Goal: Contribute content: Contribute content

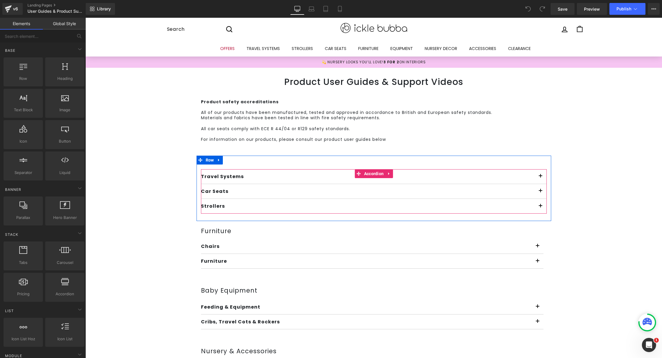
click at [539, 206] on button "button" at bounding box center [541, 206] width 12 height 14
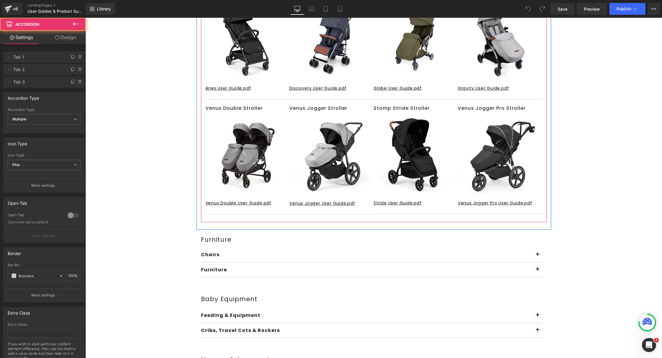
scroll to position [231, 0]
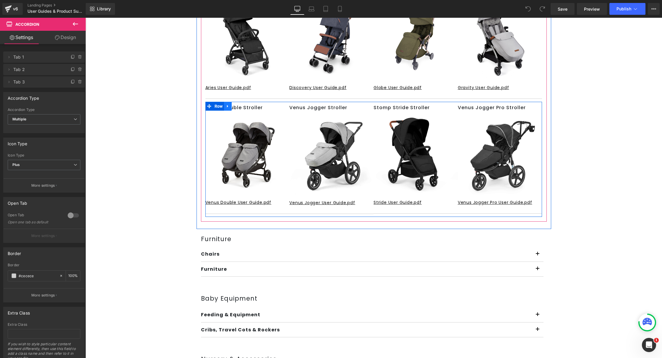
click at [227, 105] on icon at bounding box center [228, 106] width 4 height 4
click at [232, 105] on link at bounding box center [236, 106] width 8 height 9
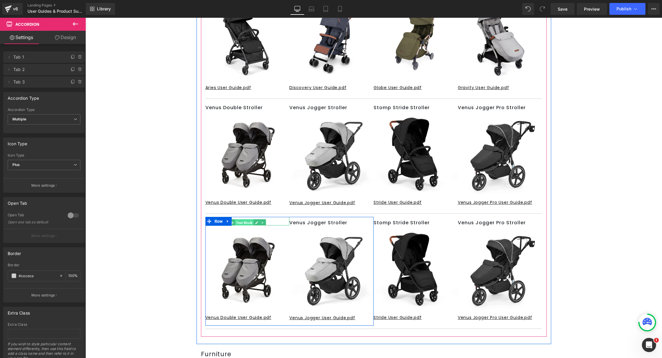
click at [238, 222] on span "Text Block" at bounding box center [244, 222] width 19 height 7
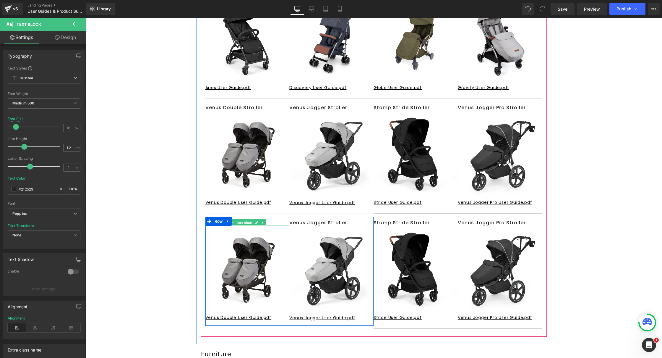
click at [255, 221] on icon at bounding box center [256, 223] width 3 height 4
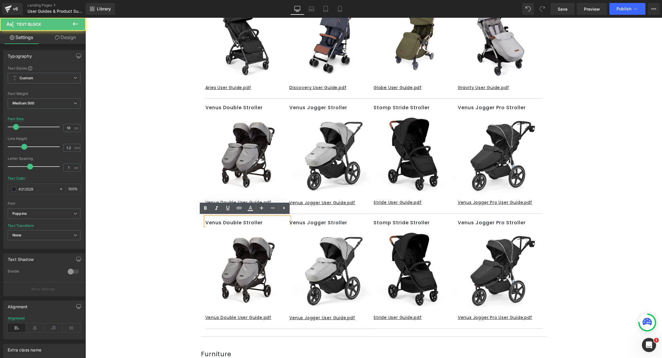
click at [217, 221] on p "Venus Double Stroller" at bounding box center [248, 223] width 84 height 6
click at [232, 217] on div "Venus Double Stroller" at bounding box center [248, 221] width 84 height 9
drag, startPoint x: 239, startPoint y: 221, endPoint x: 179, endPoint y: 221, distance: 59.7
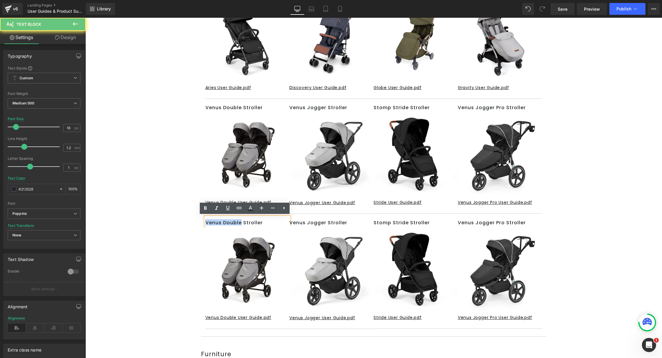
click at [179, 221] on div "Product User Guides & Support Videos Heading Row Product safety accreditations …" at bounding box center [373, 219] width 577 height 765
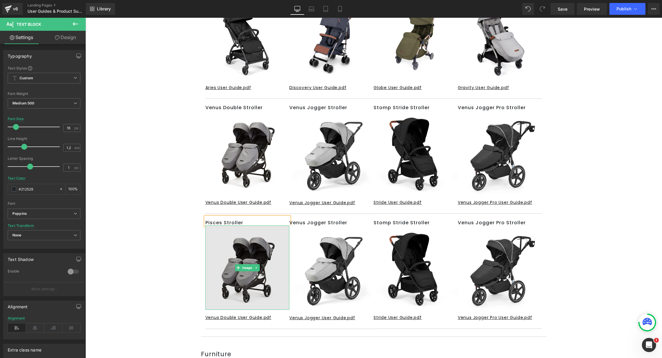
click at [238, 271] on img at bounding box center [248, 267] width 84 height 84
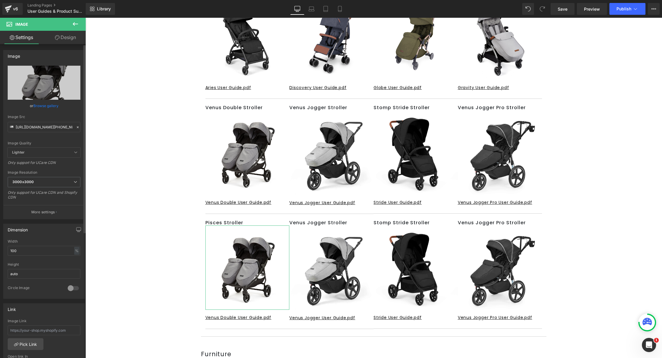
click at [44, 106] on link "Browse gallery" at bounding box center [45, 106] width 25 height 10
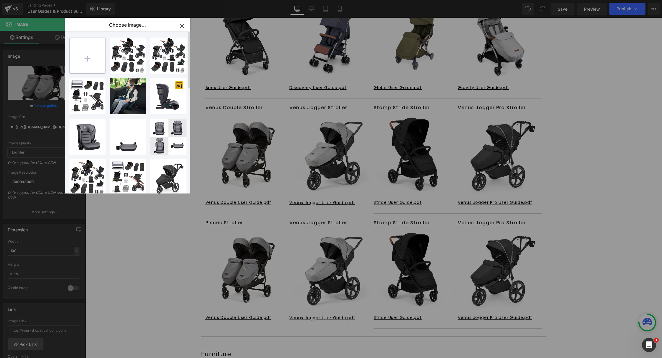
click at [92, 59] on input "file" at bounding box center [87, 55] width 35 height 35
type input "C:\fakepath\[PHONE_NUMBER]_01.jpg"
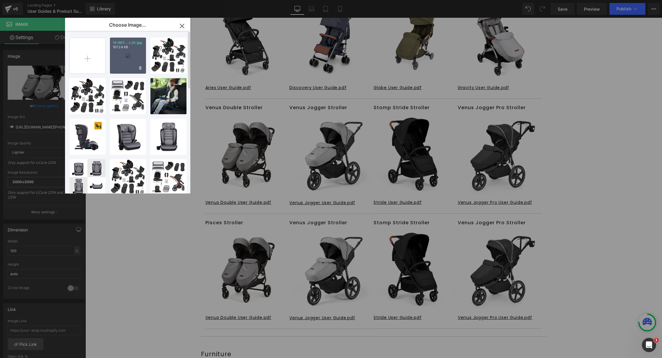
click at [131, 57] on div "15-007-...1_01.jpg 107.24 KB" at bounding box center [128, 56] width 36 height 36
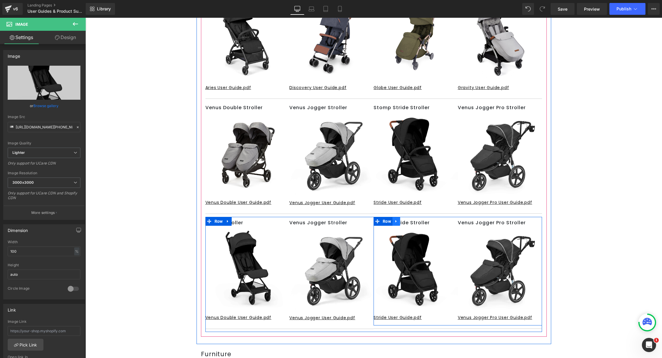
click at [396, 223] on link at bounding box center [397, 221] width 8 height 9
click at [410, 219] on icon at bounding box center [412, 221] width 4 height 4
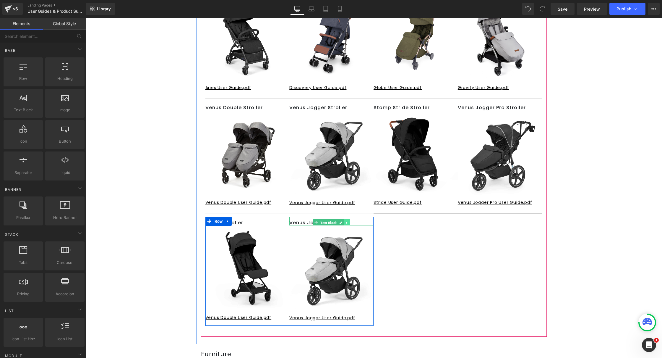
click at [346, 222] on link at bounding box center [347, 222] width 6 height 7
click at [349, 222] on icon at bounding box center [350, 222] width 3 height 3
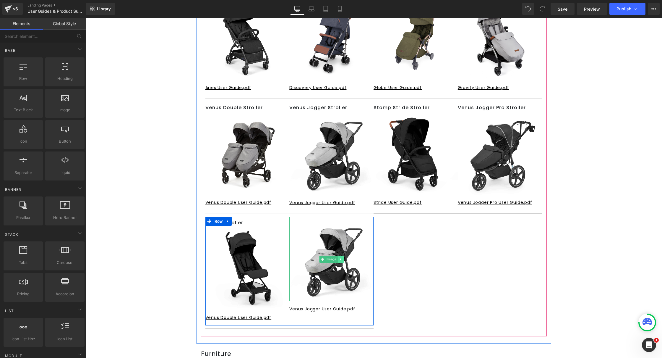
click at [339, 258] on icon at bounding box center [340, 259] width 3 height 4
click at [341, 258] on link at bounding box center [344, 259] width 6 height 7
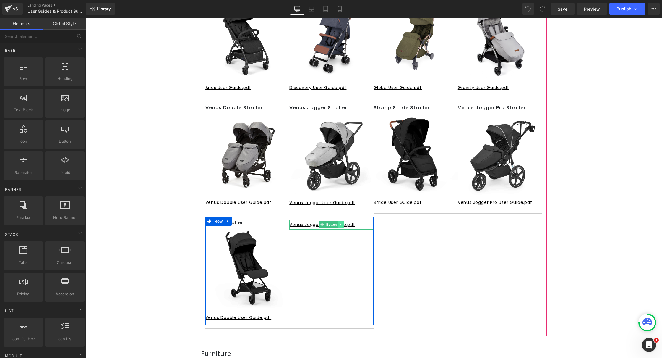
click at [339, 223] on icon at bounding box center [340, 225] width 3 height 4
click at [343, 224] on icon at bounding box center [344, 224] width 3 height 3
click at [245, 315] on span "Button" at bounding box center [247, 317] width 13 height 7
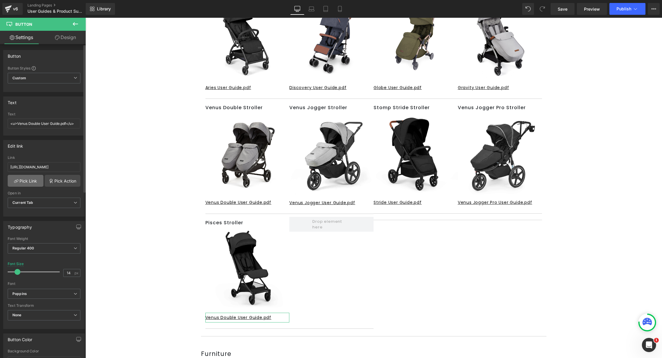
click at [31, 177] on link "Pick Link" at bounding box center [26, 181] width 36 height 12
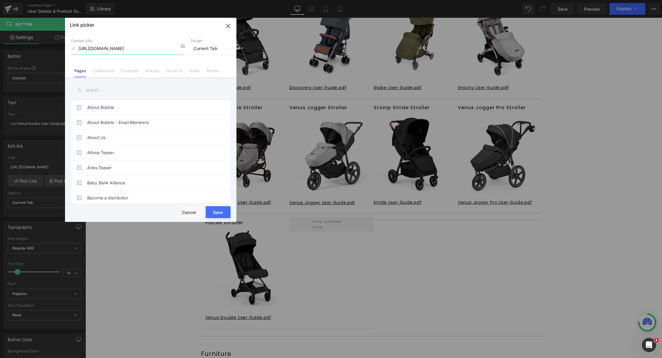
click at [227, 25] on icon "button" at bounding box center [228, 26] width 4 height 4
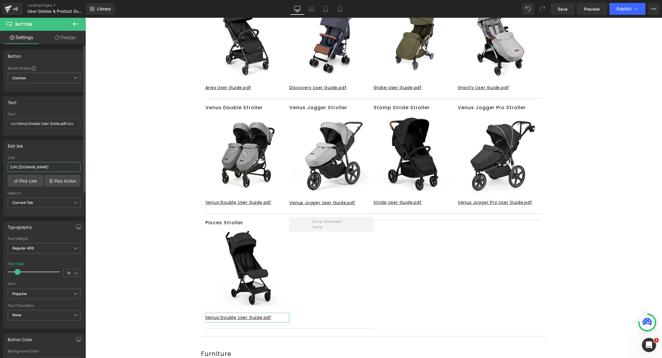
click at [33, 165] on input "[URL][DOMAIN_NAME]" at bounding box center [44, 167] width 73 height 10
paste input "PISCES_USER_GUIDE.pdf?v=1759696373"
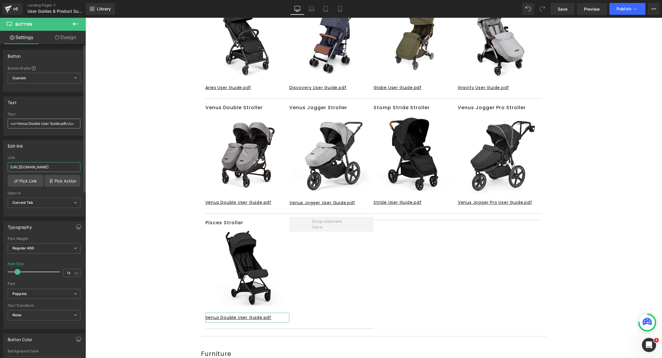
type input "[URL][DOMAIN_NAME]"
click at [20, 124] on input "<u>Venus Double User Guide.pdf</u>" at bounding box center [44, 124] width 73 height 10
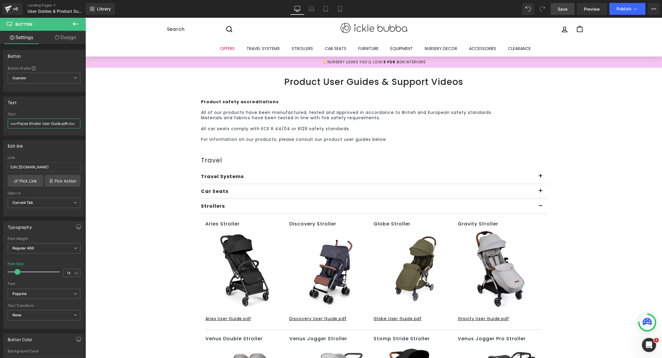
type input "<u>Pisces Stroller User Guide.pdf</u>"
click at [561, 7] on span "Save" at bounding box center [563, 9] width 10 height 6
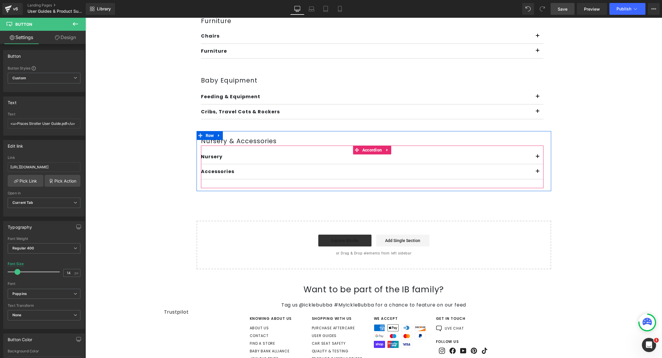
scroll to position [557, 0]
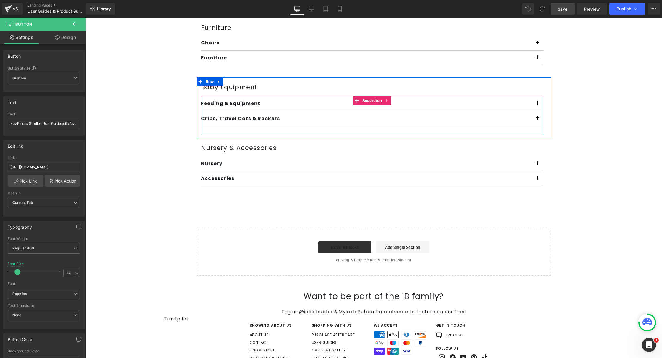
click at [536, 116] on button "button" at bounding box center [538, 118] width 12 height 14
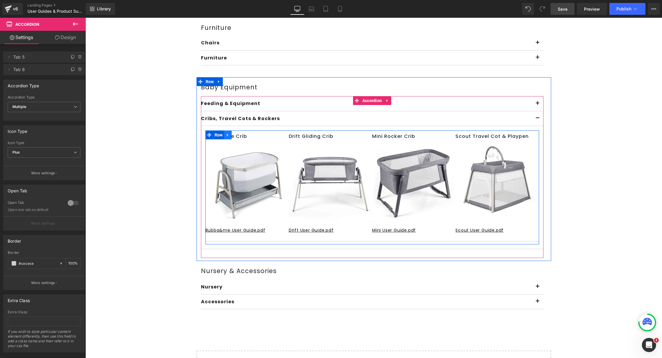
click at [226, 133] on icon at bounding box center [228, 134] width 4 height 4
click at [234, 133] on icon at bounding box center [236, 135] width 4 height 4
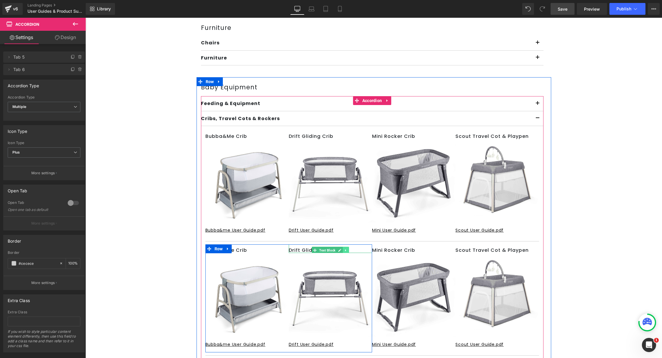
click at [343, 248] on link at bounding box center [346, 250] width 6 height 7
click at [346, 247] on link at bounding box center [349, 250] width 6 height 7
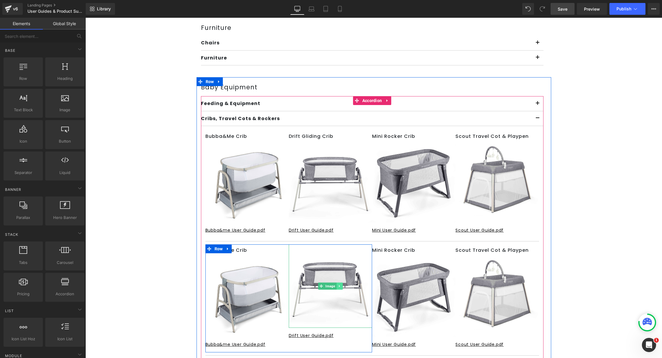
click at [338, 287] on icon at bounding box center [339, 286] width 3 height 4
click at [341, 285] on icon at bounding box center [342, 285] width 3 height 3
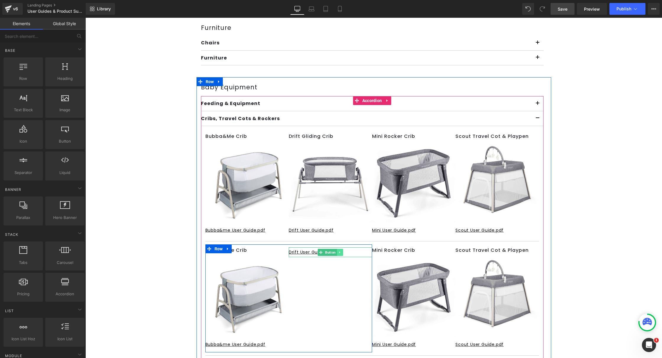
click at [339, 251] on icon at bounding box center [340, 252] width 3 height 4
click at [340, 251] on link at bounding box center [343, 252] width 6 height 7
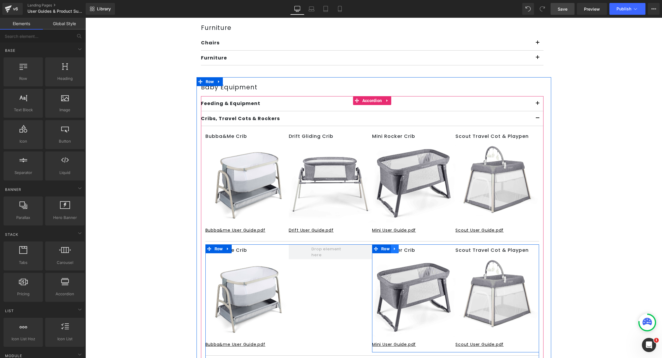
click at [393, 247] on icon at bounding box center [395, 249] width 4 height 4
click at [402, 248] on link at bounding box center [403, 248] width 8 height 9
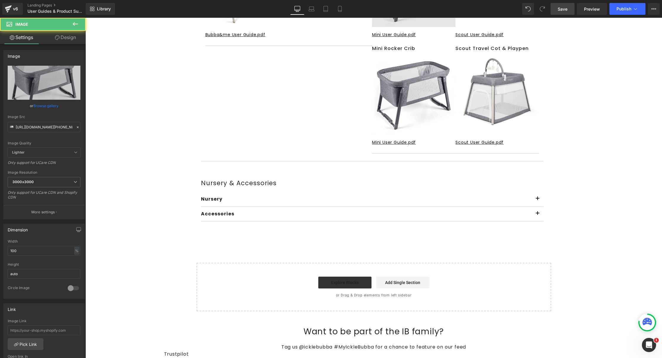
scroll to position [717, 0]
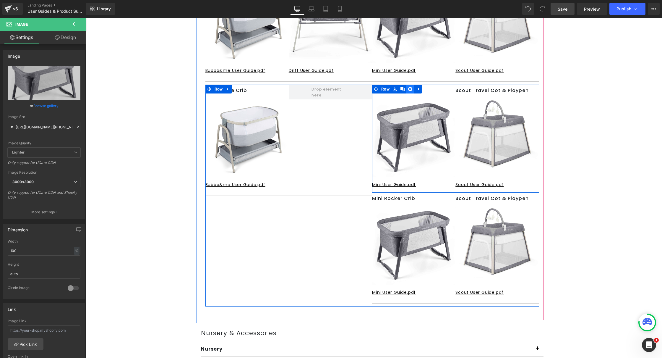
click at [410, 88] on link at bounding box center [411, 89] width 8 height 9
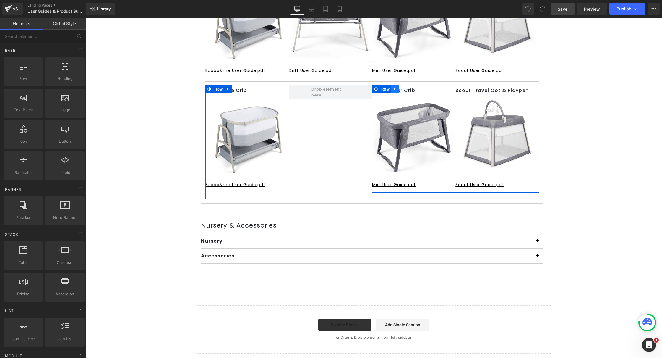
click at [394, 88] on icon at bounding box center [395, 89] width 4 height 4
click at [408, 88] on icon at bounding box center [410, 89] width 4 height 4
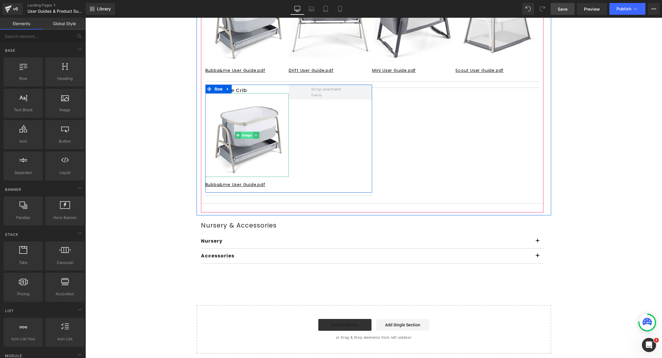
click at [243, 137] on span "Image" at bounding box center [247, 135] width 12 height 7
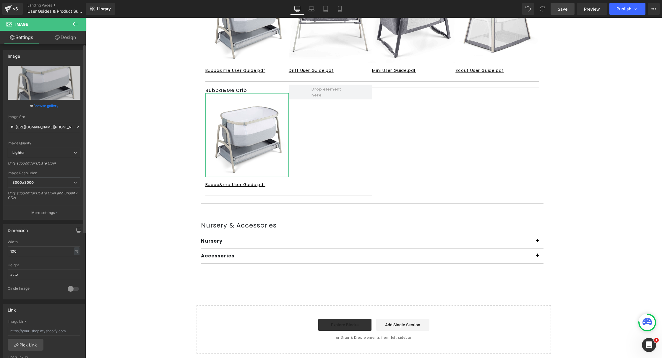
click at [50, 106] on link "Browse gallery" at bounding box center [45, 106] width 25 height 10
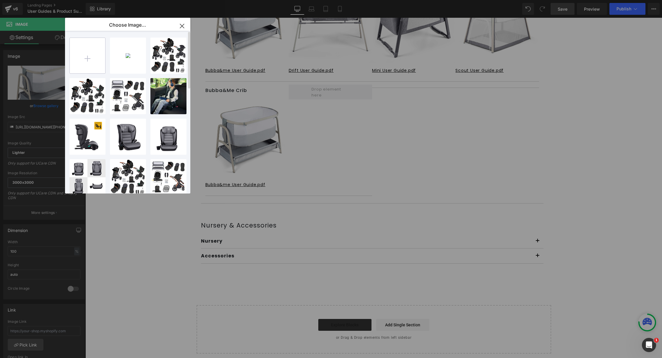
click at [90, 54] on input "file" at bounding box center [87, 55] width 35 height 35
type input "C:\fakepath\[PHONE_NUMBER]_01.jpg"
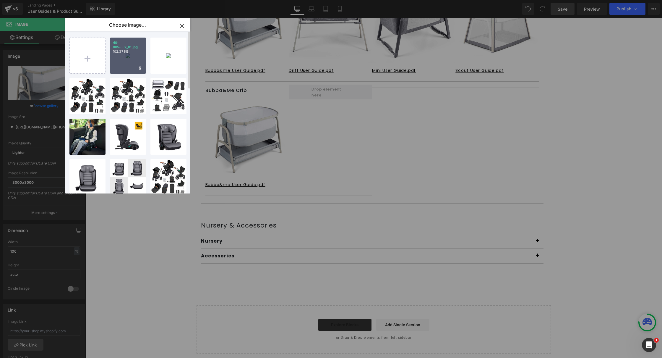
click at [121, 65] on div "40-005-...2_01.jpg 102.37 KB" at bounding box center [128, 56] width 36 height 36
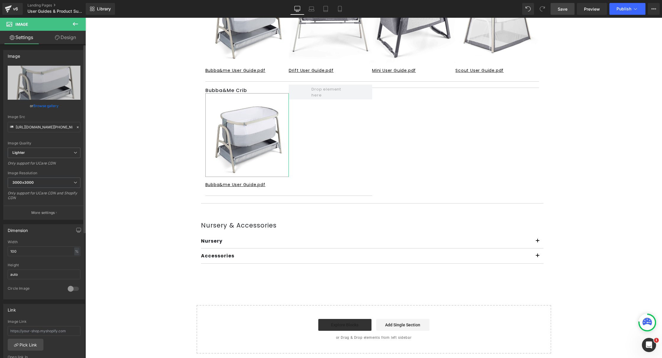
click at [48, 107] on link "Browse gallery" at bounding box center [45, 106] width 25 height 10
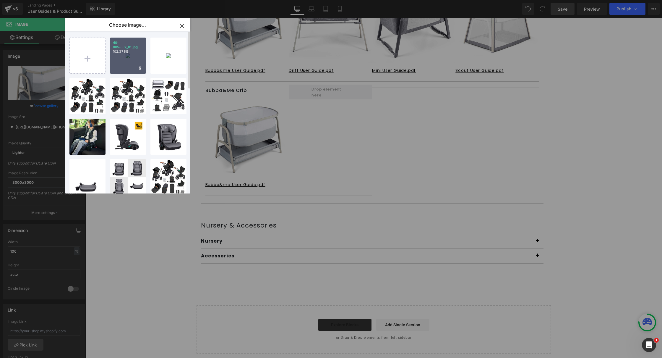
click at [122, 52] on p "102.37 KB" at bounding box center [128, 51] width 30 height 4
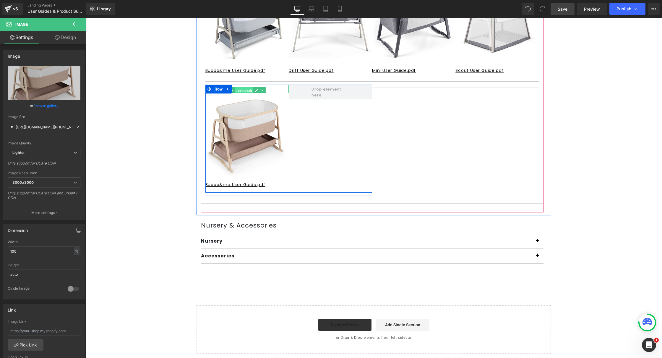
click at [235, 87] on span "Text Block" at bounding box center [244, 90] width 19 height 7
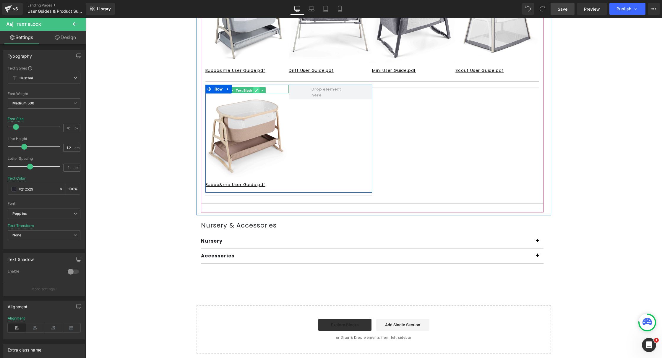
click at [255, 90] on icon at bounding box center [256, 90] width 3 height 3
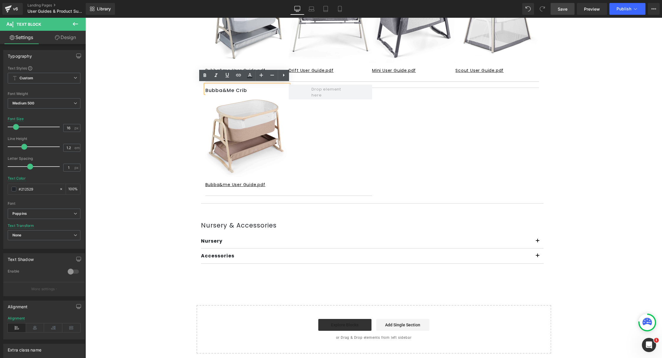
click at [230, 88] on p "Bubba&Me Crib" at bounding box center [247, 91] width 83 height 6
click at [241, 184] on span "Button" at bounding box center [247, 184] width 13 height 7
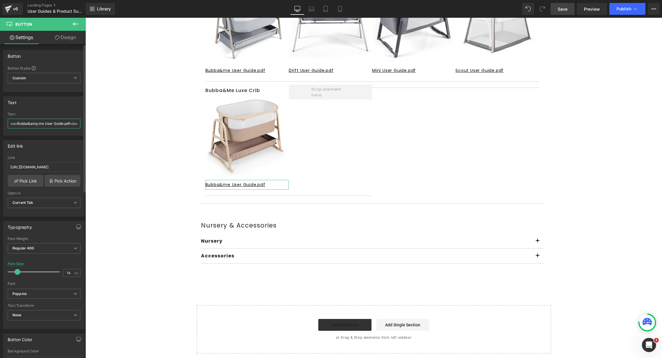
click at [41, 120] on input "<u>Bubba&amp;me User Guide.pdf</u>" at bounding box center [44, 124] width 73 height 10
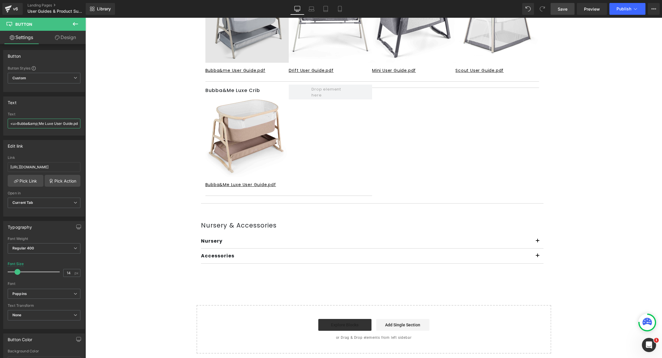
type input "<u>Bubba&amp;Me Luxe User Guide.pdf</u>"
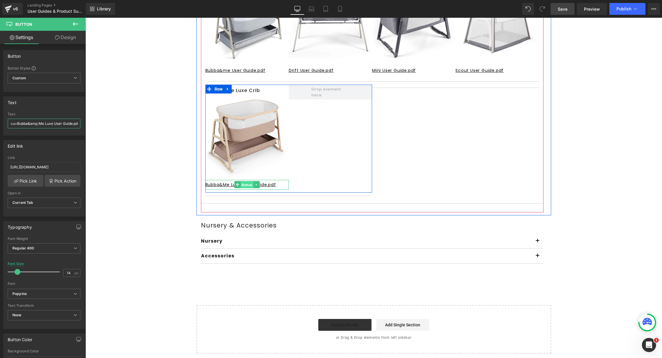
click at [243, 183] on span "Button" at bounding box center [247, 184] width 13 height 7
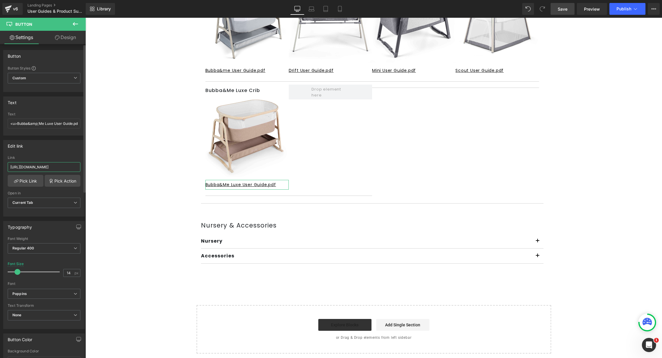
click at [49, 166] on input "[URL][DOMAIN_NAME]" at bounding box center [44, 167] width 73 height 10
paste input "UBBA_ME_LUXE_USER_GUIDE.pdf?v=1759696925"
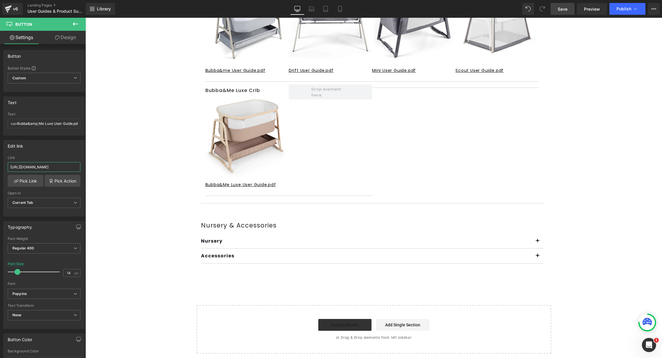
type input "[URL][DOMAIN_NAME]"
click at [567, 5] on link "Save" at bounding box center [563, 9] width 24 height 12
click at [612, 9] on button "Publish" at bounding box center [628, 9] width 36 height 12
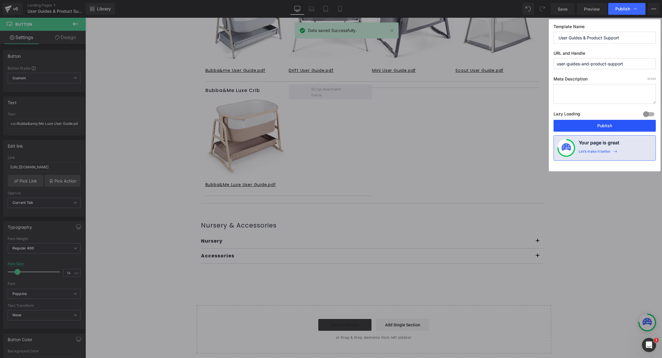
click at [593, 121] on button "Publish" at bounding box center [605, 126] width 102 height 12
